Goal: Transaction & Acquisition: Obtain resource

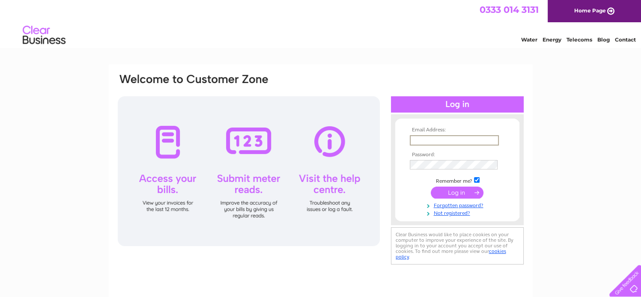
type input "[EMAIL_ADDRESS][DOMAIN_NAME]"
click at [455, 191] on input "submit" at bounding box center [457, 192] width 53 height 12
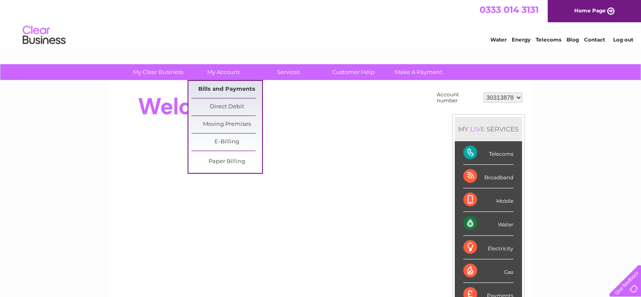
click at [224, 90] on link "Bills and Payments" at bounding box center [226, 89] width 71 height 17
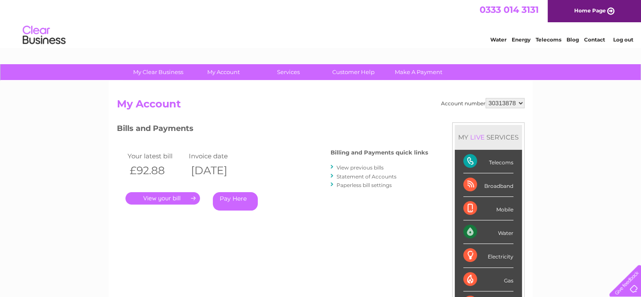
click at [224, 90] on div "Account number 30313878 My Account MY LIVE SERVICES Telecoms Broadband Mobile W…" at bounding box center [321, 223] width 424 height 284
click at [182, 198] on link "." at bounding box center [163, 198] width 75 height 12
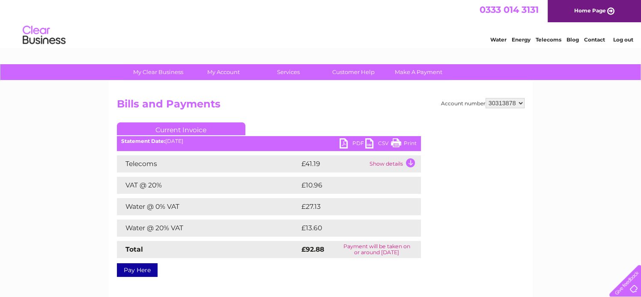
click at [344, 142] on link "PDF" at bounding box center [353, 144] width 26 height 12
